Goal: Task Accomplishment & Management: Use online tool/utility

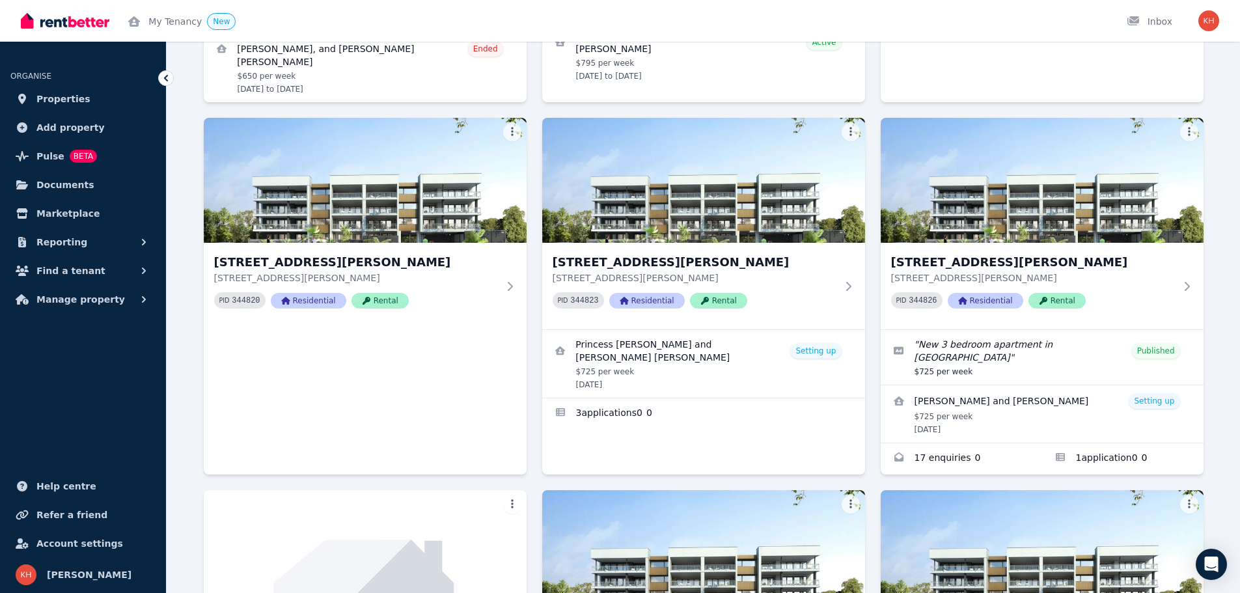
scroll to position [911, 0]
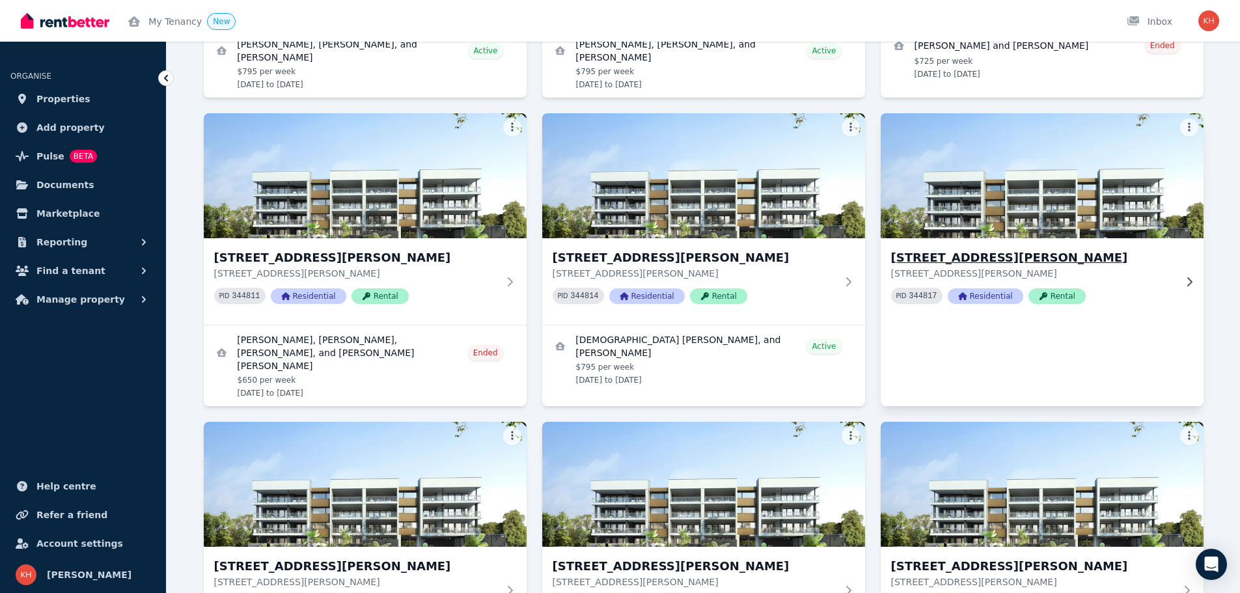
click at [1037, 258] on h3 "[STREET_ADDRESS][PERSON_NAME]" at bounding box center [1033, 258] width 284 height 18
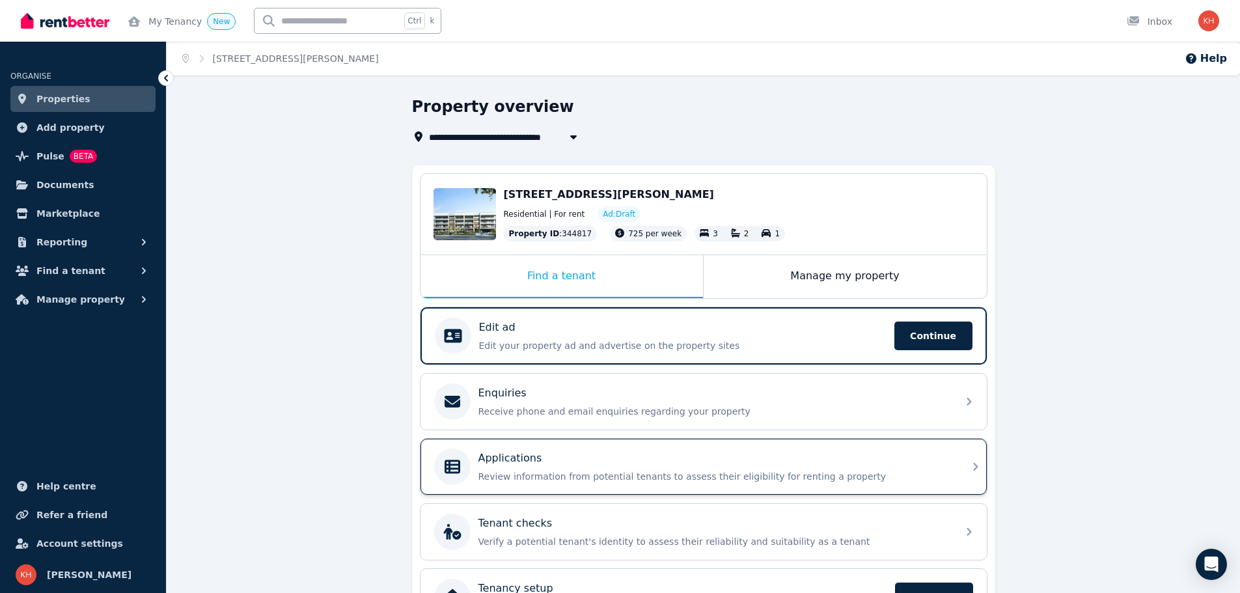
click at [772, 462] on div "Applications" at bounding box center [713, 458] width 471 height 16
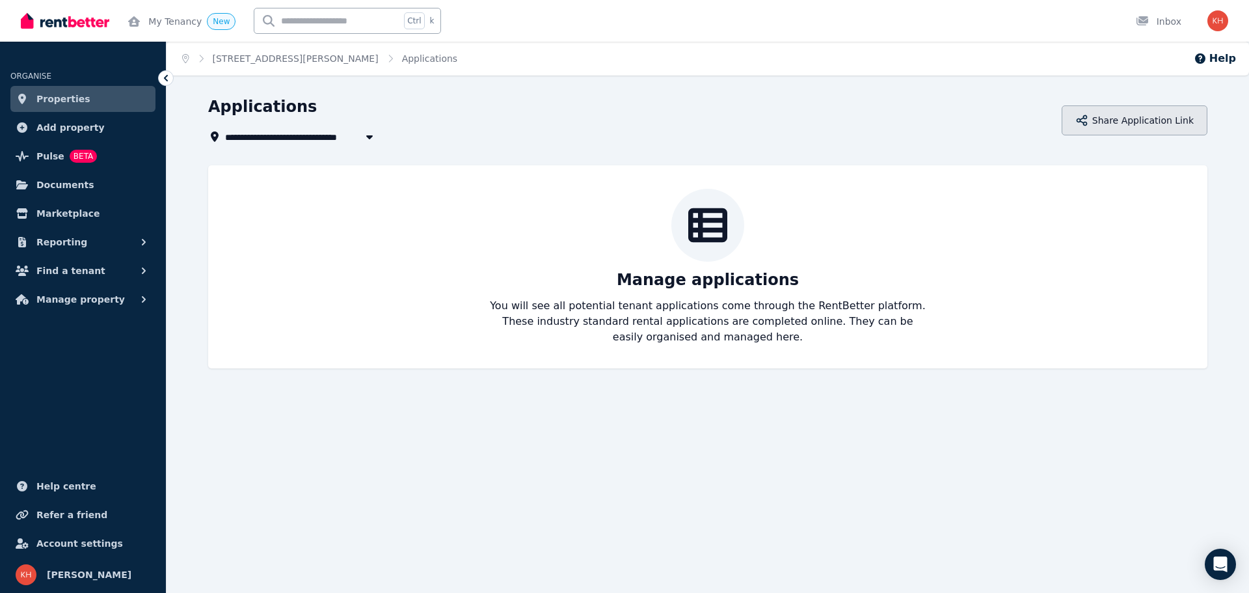
click at [1135, 122] on button "Share Application Link" at bounding box center [1135, 120] width 146 height 30
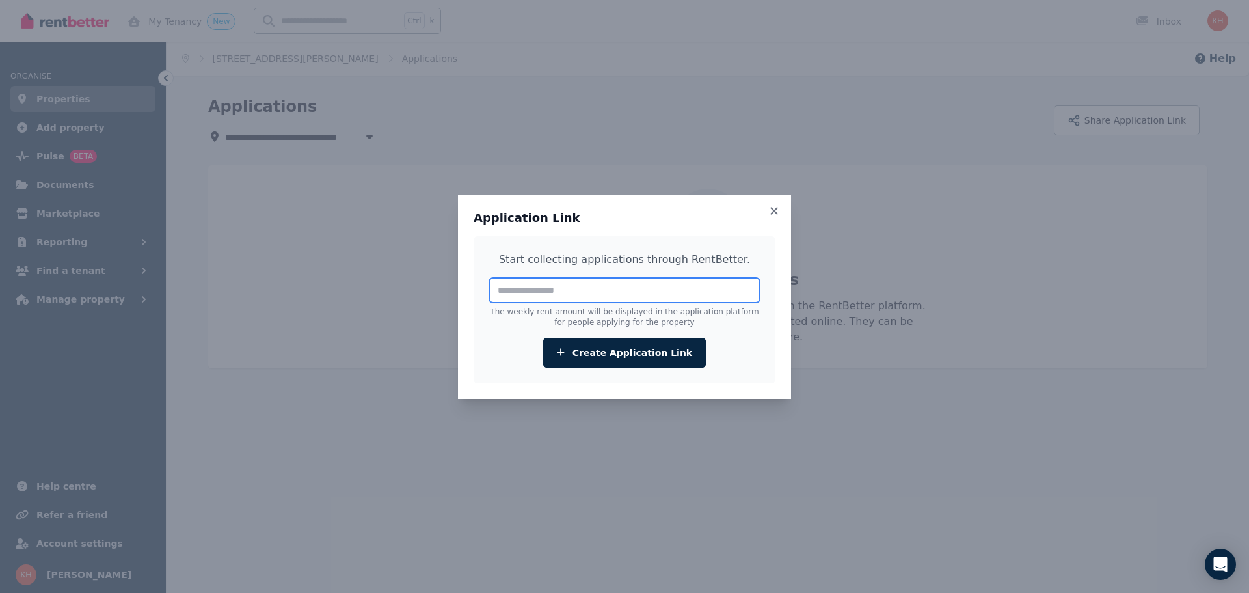
click at [555, 292] on input "number" at bounding box center [624, 290] width 271 height 25
type input "***"
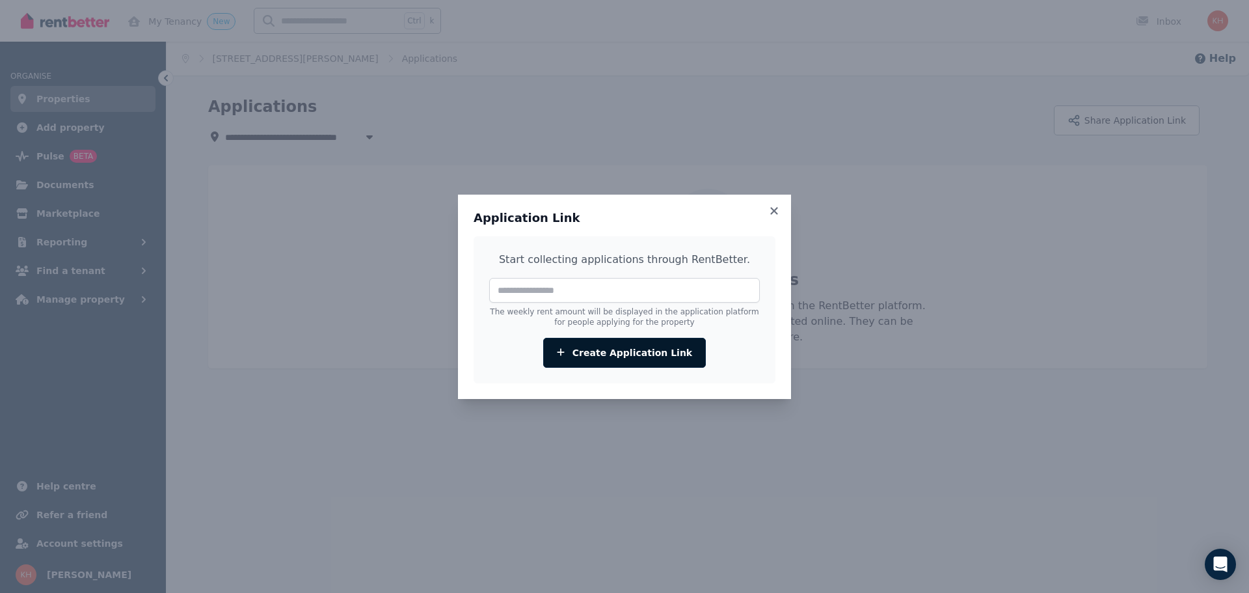
drag, startPoint x: 623, startPoint y: 353, endPoint x: 636, endPoint y: 345, distance: 15.2
click at [623, 353] on button "Create Application Link" at bounding box center [624, 353] width 163 height 30
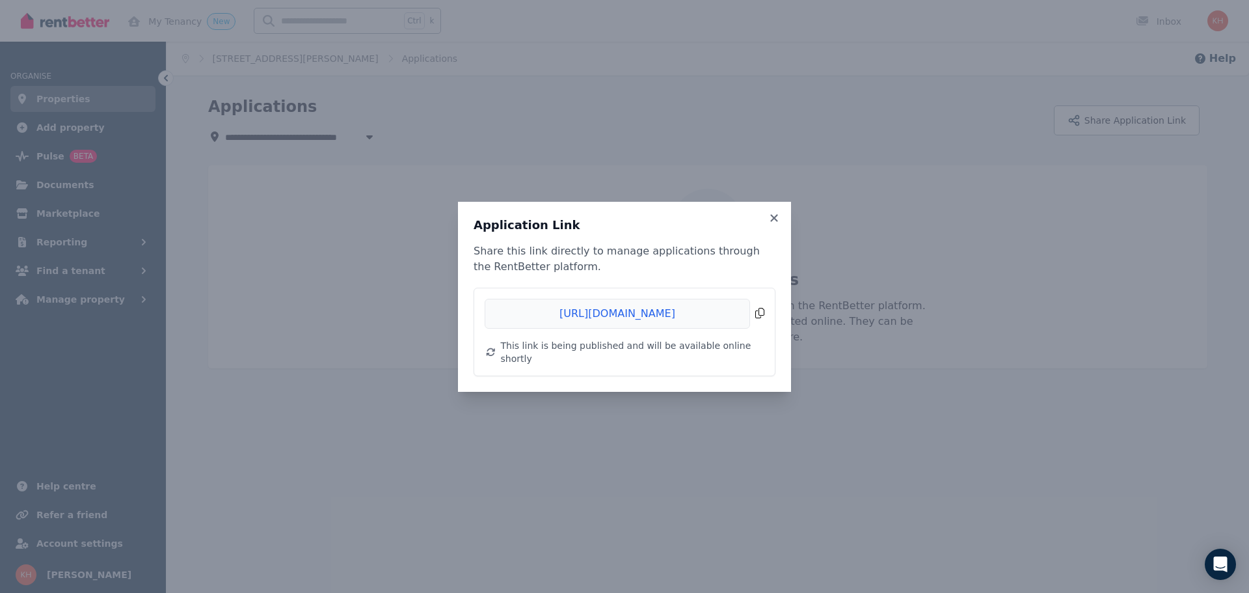
click at [759, 320] on span "Copied!" at bounding box center [625, 314] width 280 height 30
click at [774, 220] on icon at bounding box center [774, 218] width 13 height 12
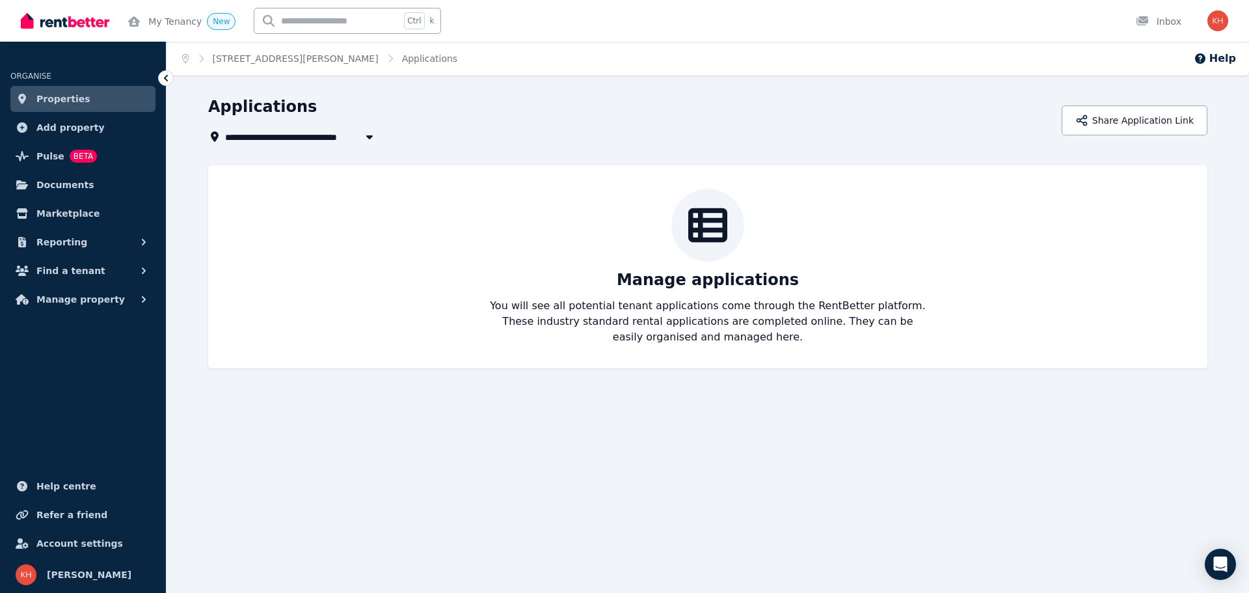
click at [53, 96] on span "Properties" at bounding box center [63, 99] width 54 height 16
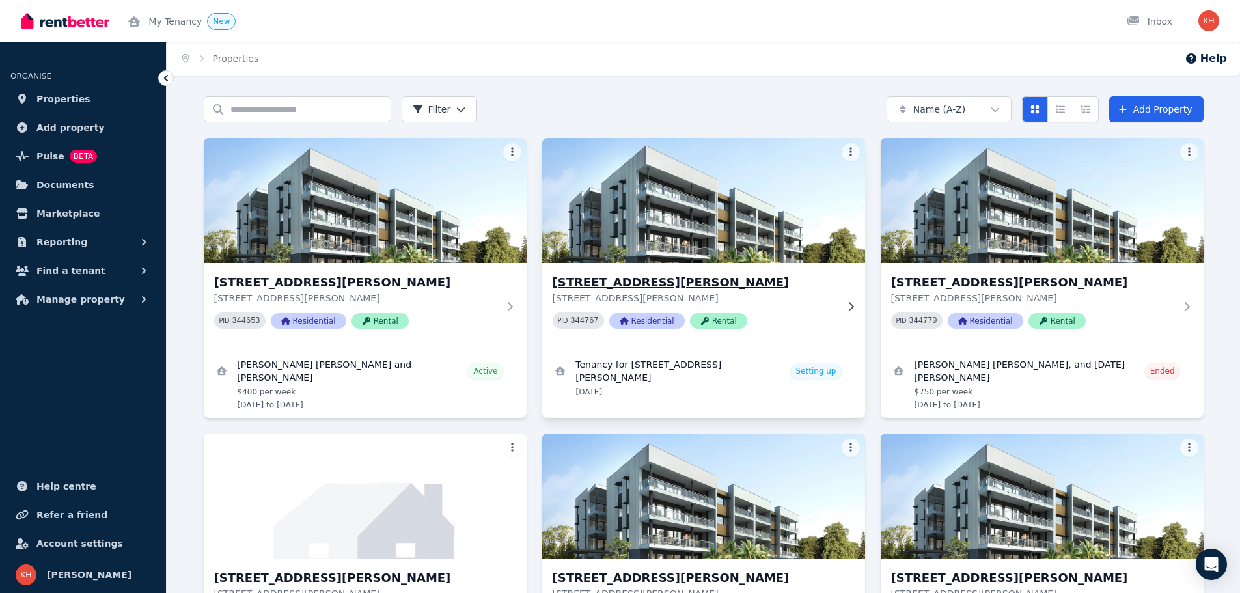
click at [652, 179] on img at bounding box center [703, 200] width 339 height 131
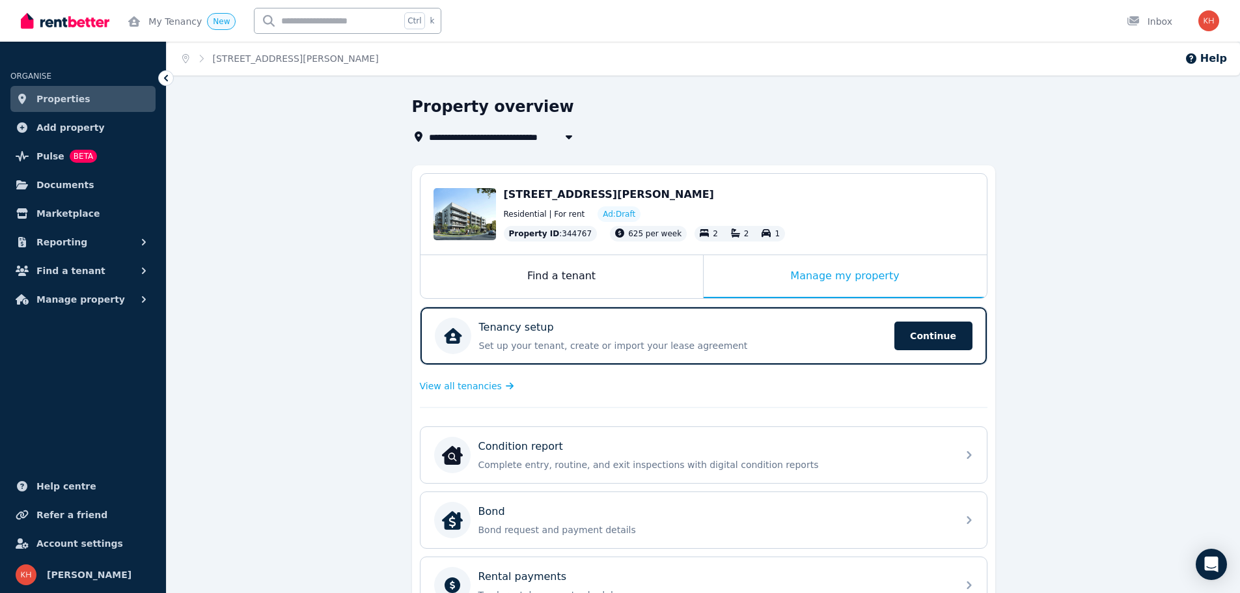
scroll to position [338, 0]
